Goal: Task Accomplishment & Management: Manage account settings

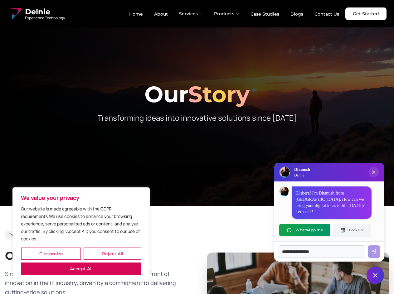
click at [51, 254] on button "Customize" at bounding box center [51, 253] width 60 height 12
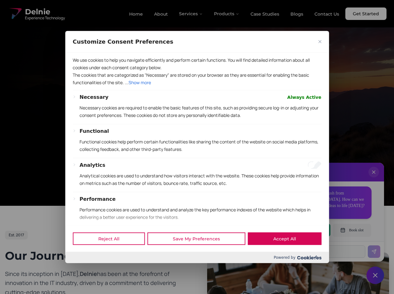
click at [112, 52] on div "Customize Consent Preferences" at bounding box center [196, 42] width 263 height 22
click at [81, 269] on div at bounding box center [197, 147] width 394 height 294
click at [197, 147] on p "Functional cookies help perform certain functionalities like sharing the conten…" at bounding box center [199, 145] width 241 height 15
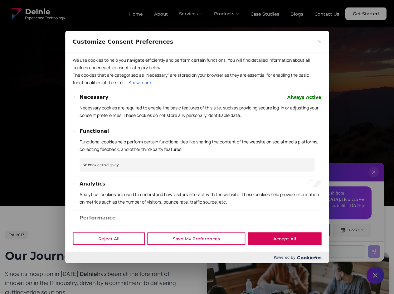
click at [191, 14] on div at bounding box center [197, 147] width 394 height 294
click at [227, 14] on div at bounding box center [197, 147] width 394 height 294
click at [373, 178] on div at bounding box center [197, 147] width 394 height 294
click at [304, 230] on div "Reject All Save My Preferences Accept All" at bounding box center [196, 238] width 263 height 26
click at [351, 230] on div at bounding box center [197, 147] width 394 height 294
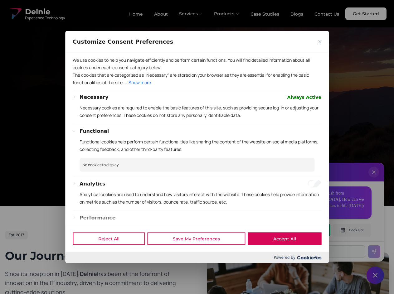
click at [375, 275] on div at bounding box center [197, 147] width 394 height 294
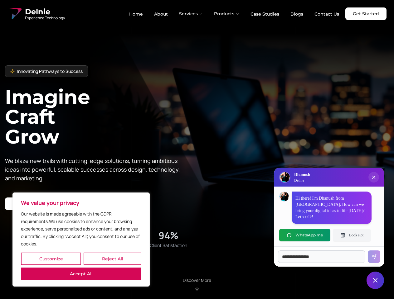
click at [51, 259] on button "Customize" at bounding box center [51, 259] width 60 height 12
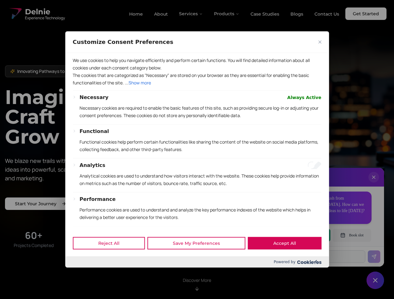
click at [112, 259] on div "Powered by" at bounding box center [196, 261] width 263 height 11
click at [81, 274] on div at bounding box center [197, 149] width 394 height 299
click at [197, 150] on p "Functional cookies help perform certain functionalities like sharing the conten…" at bounding box center [199, 145] width 241 height 15
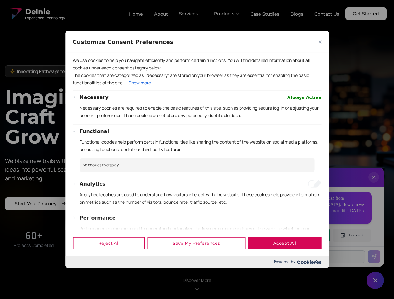
click at [191, 14] on div at bounding box center [197, 149] width 394 height 299
click at [227, 14] on div at bounding box center [197, 149] width 394 height 299
click at [373, 184] on div at bounding box center [197, 149] width 394 height 299
click at [304, 235] on div "Reject All Save My Preferences Accept All" at bounding box center [196, 243] width 263 height 26
click at [351, 235] on div at bounding box center [197, 149] width 394 height 299
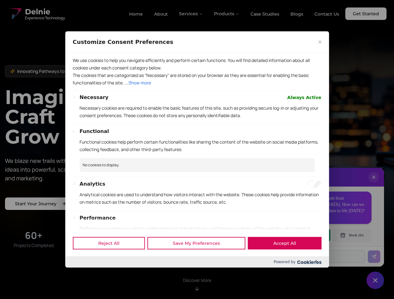
click at [375, 280] on div at bounding box center [197, 149] width 394 height 299
